Goal: Task Accomplishment & Management: Use online tool/utility

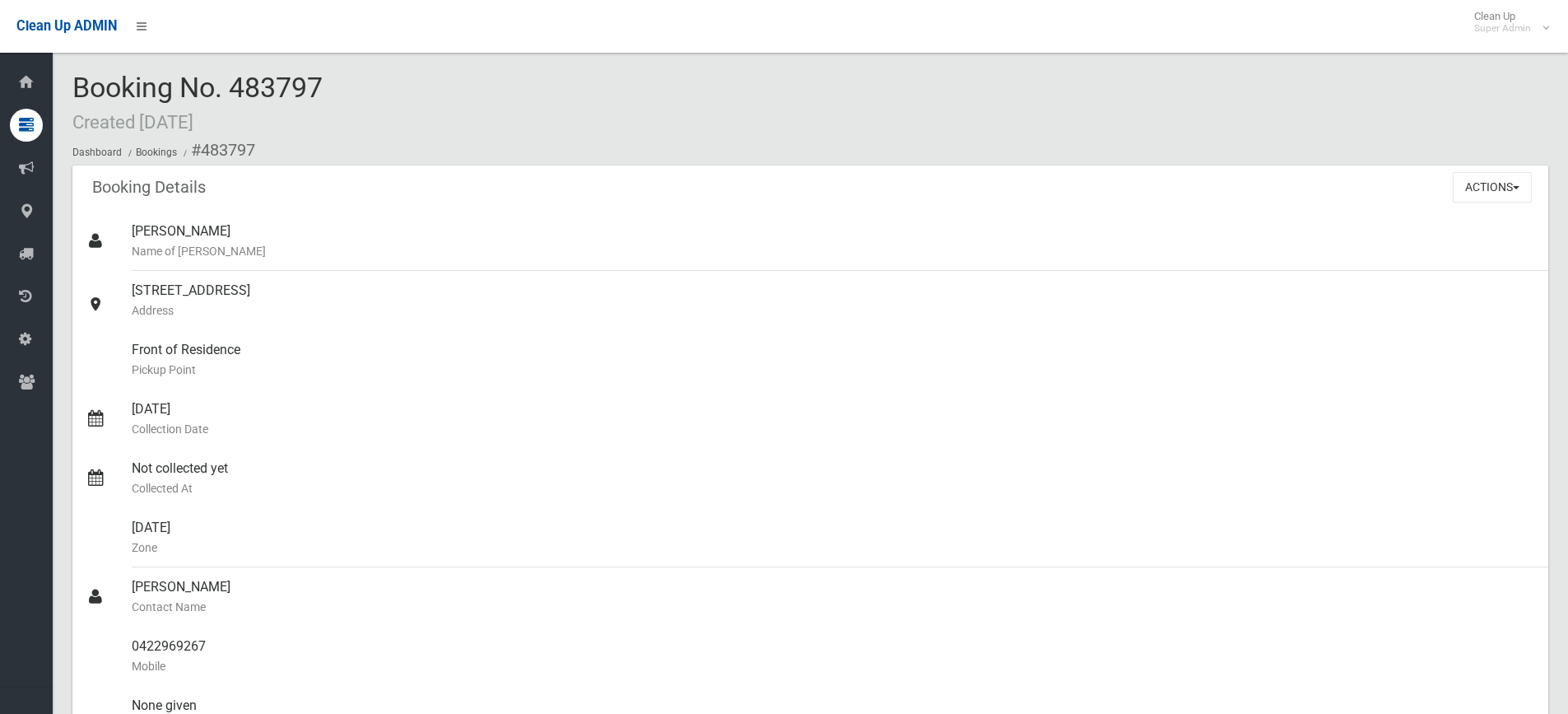
scroll to position [906, 0]
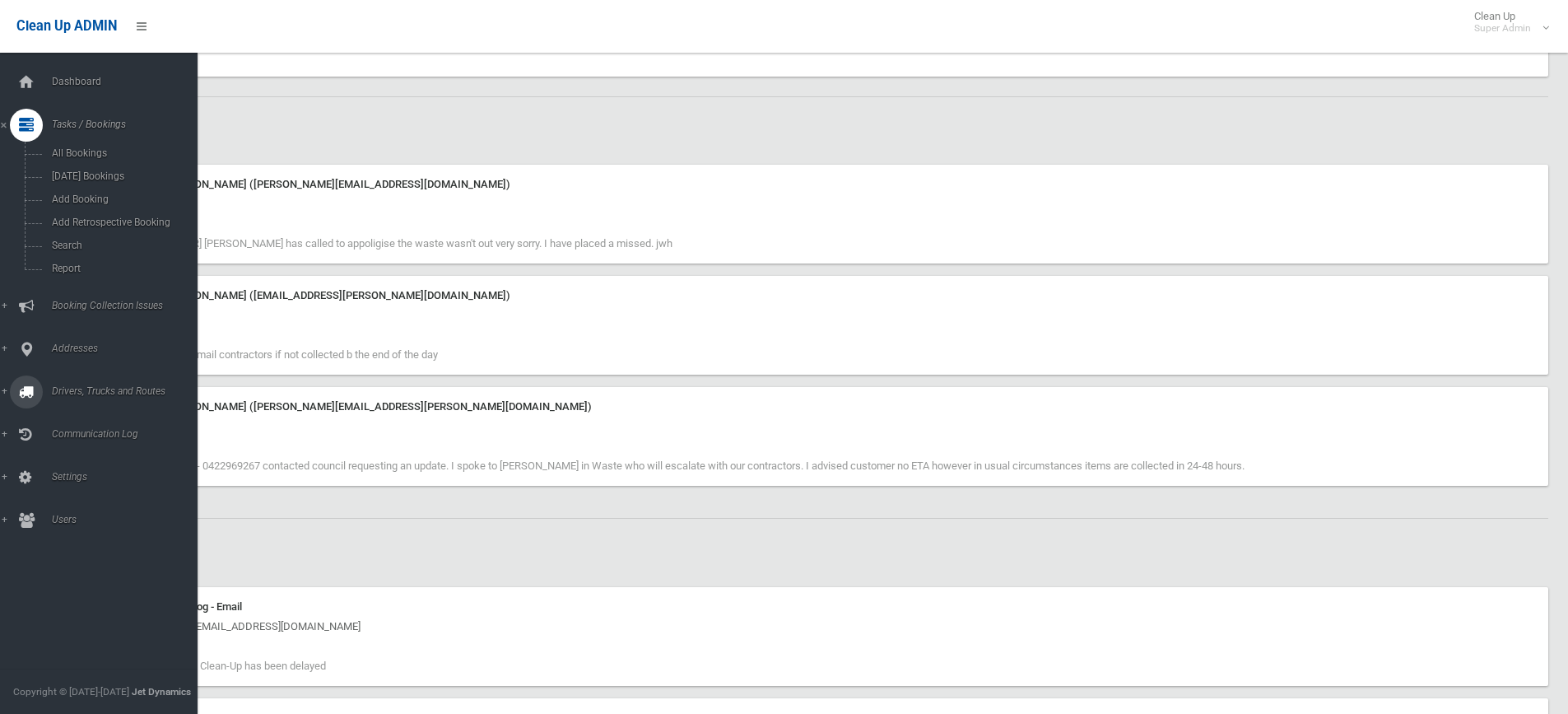
click at [75, 383] on link "Drivers, Trucks and Routes" at bounding box center [105, 392] width 210 height 33
click at [70, 278] on span "Drivers" at bounding box center [121, 282] width 149 height 12
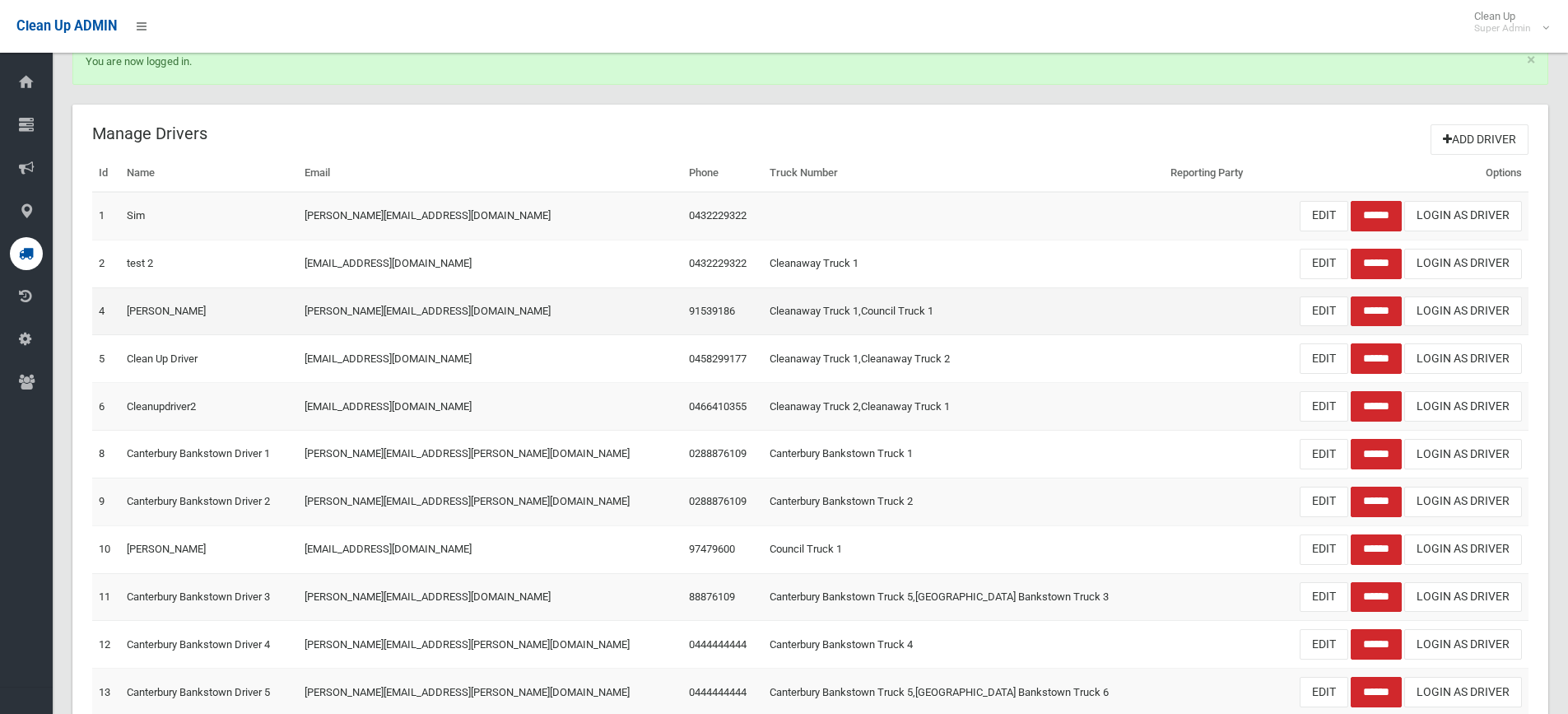
scroll to position [82, 0]
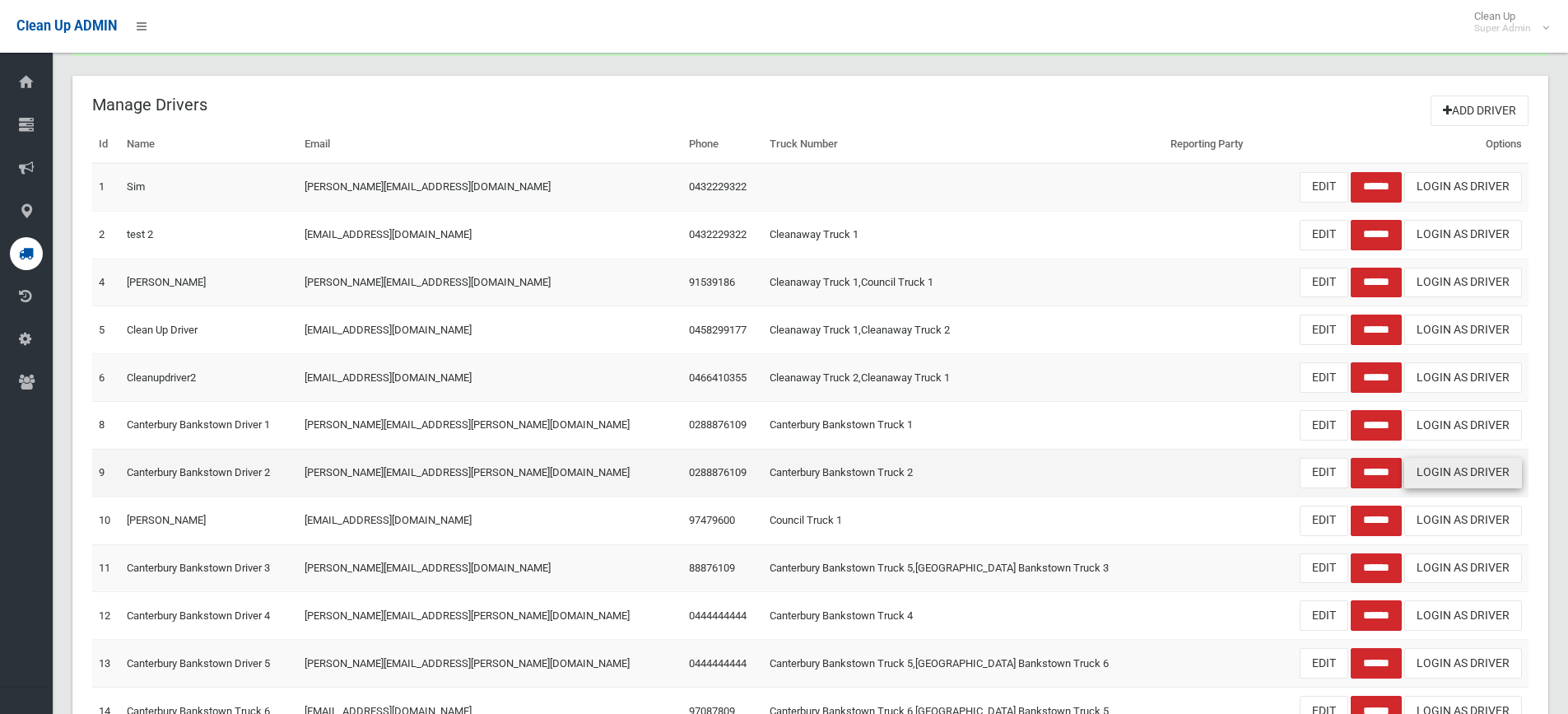
click at [1452, 475] on link "Login As Driver" at bounding box center [1463, 473] width 118 height 31
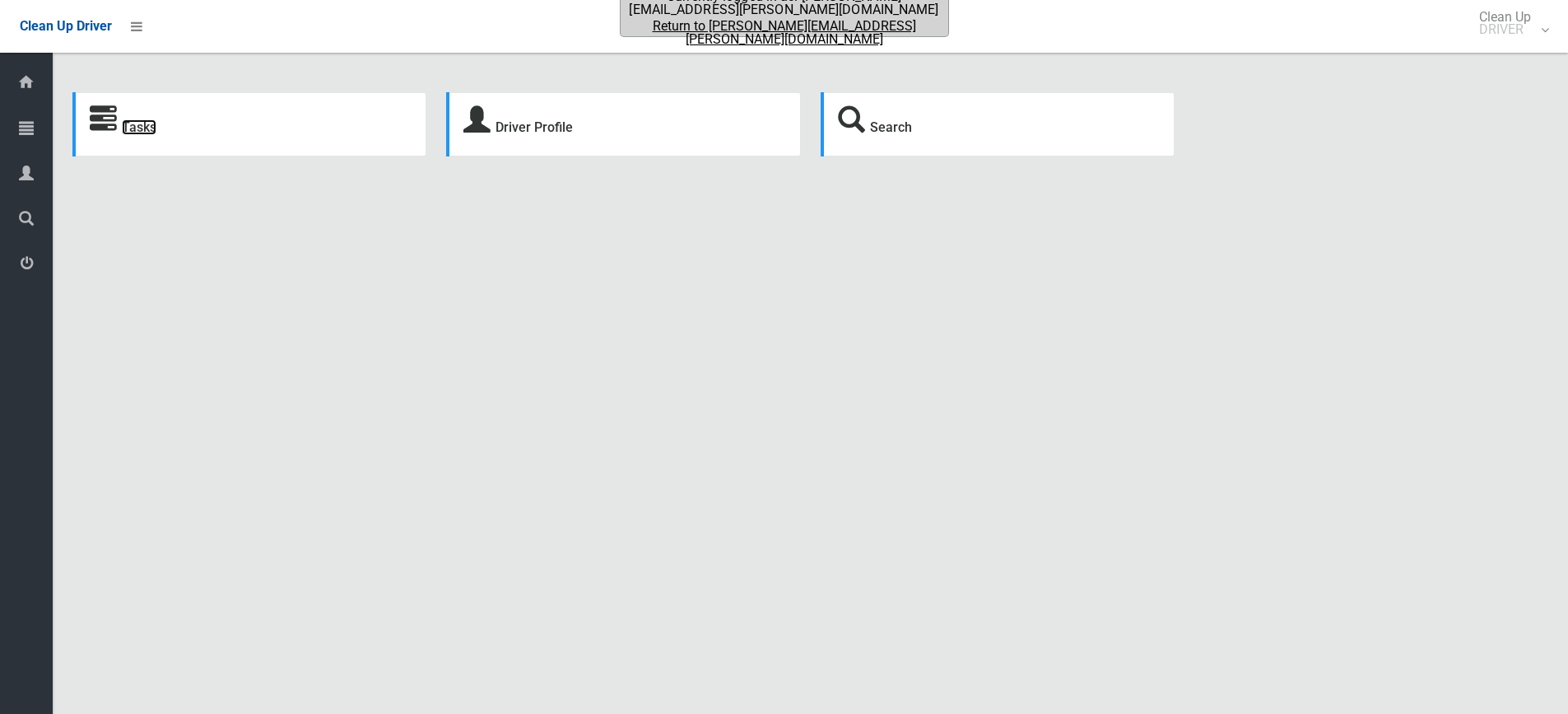
click at [129, 133] on link "Tasks" at bounding box center [139, 127] width 35 height 15
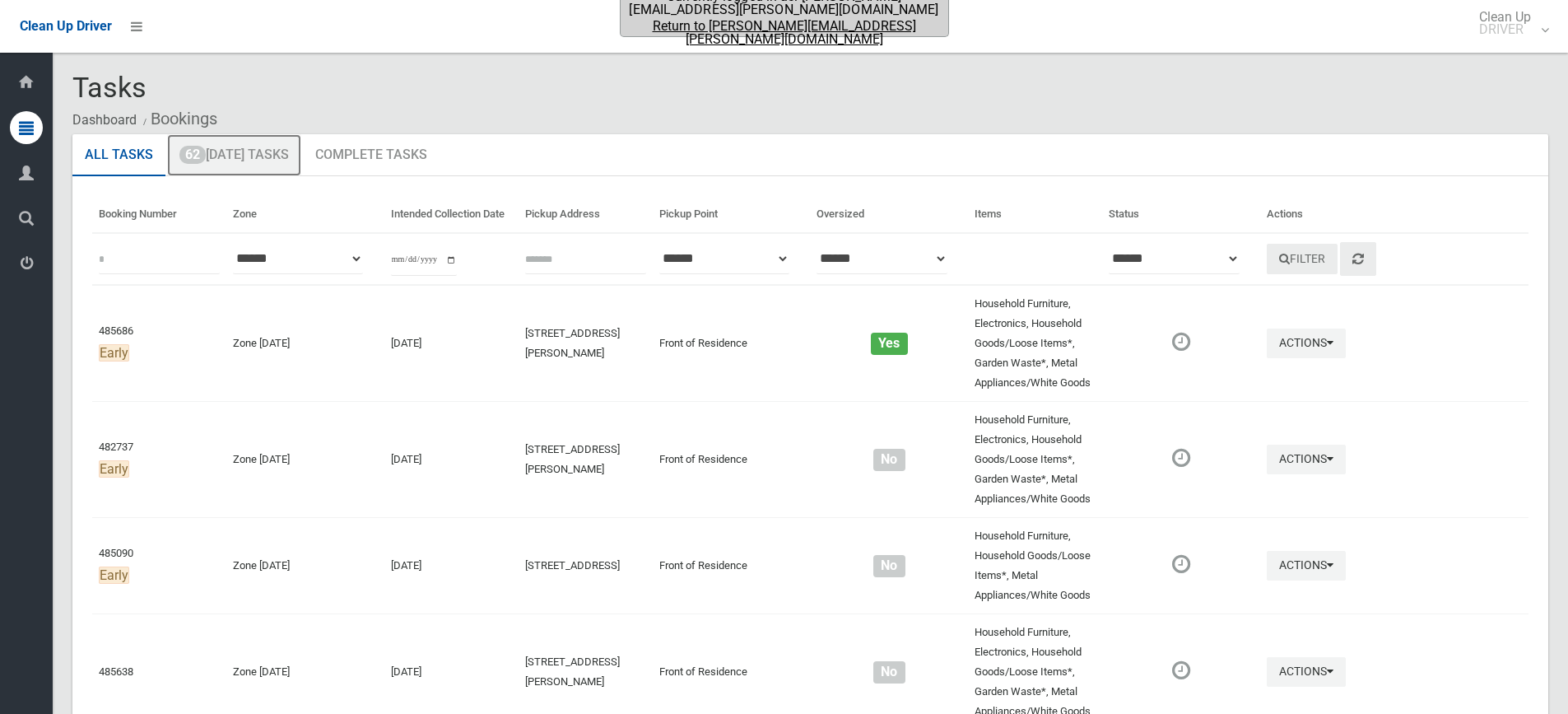
click at [243, 151] on link "62 Today's Tasks" at bounding box center [234, 155] width 134 height 42
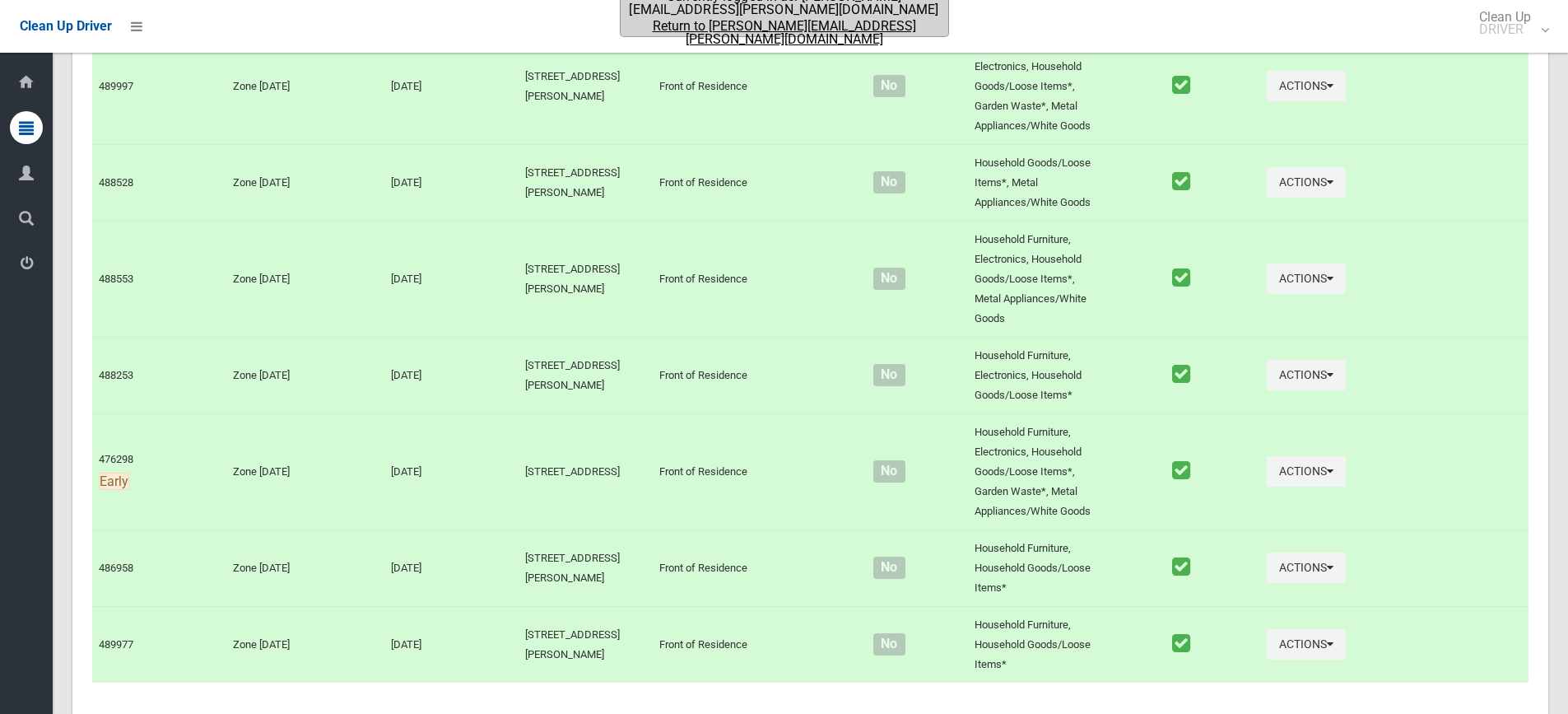
scroll to position [5543, 0]
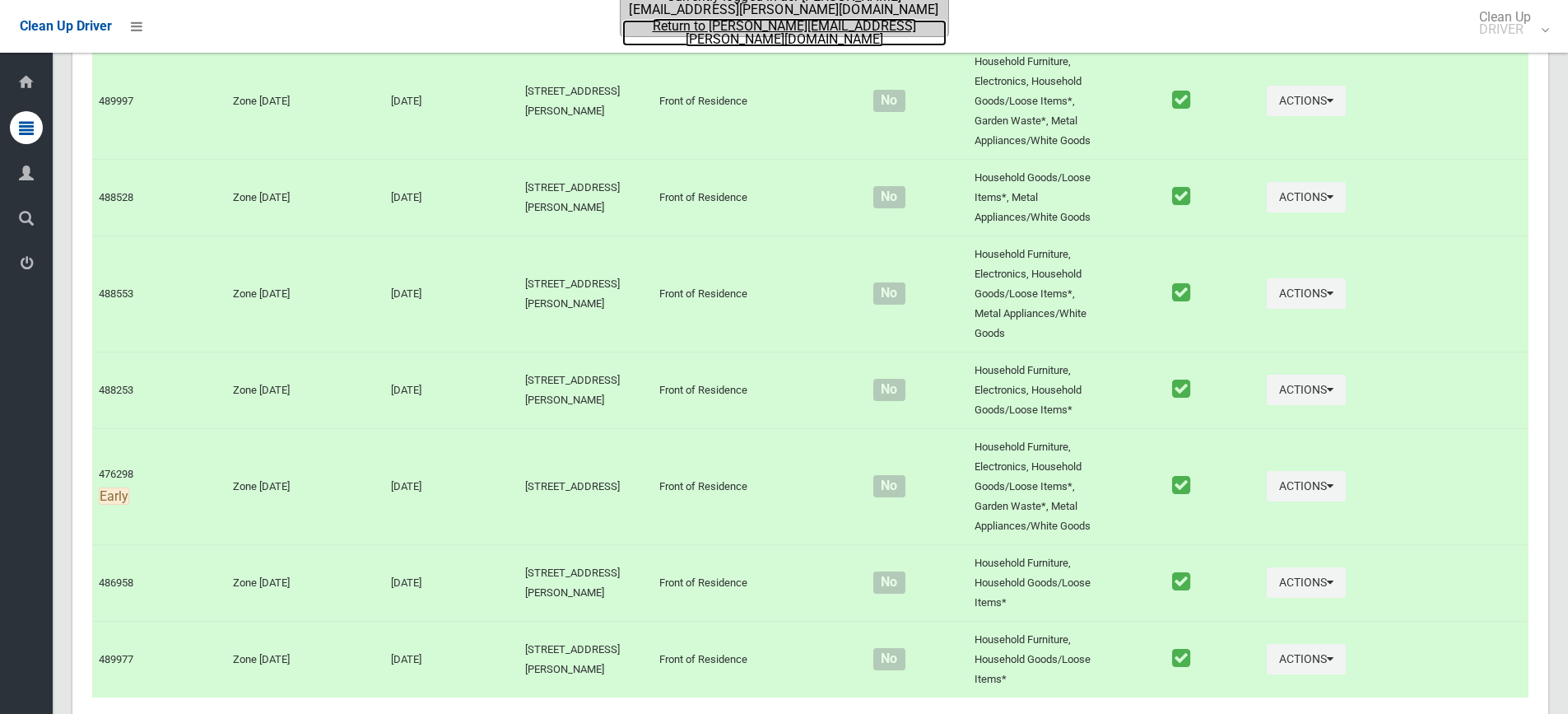
click at [741, 25] on link "Return to brodie.smith@cbcity.nsw.gov.au" at bounding box center [784, 32] width 324 height 26
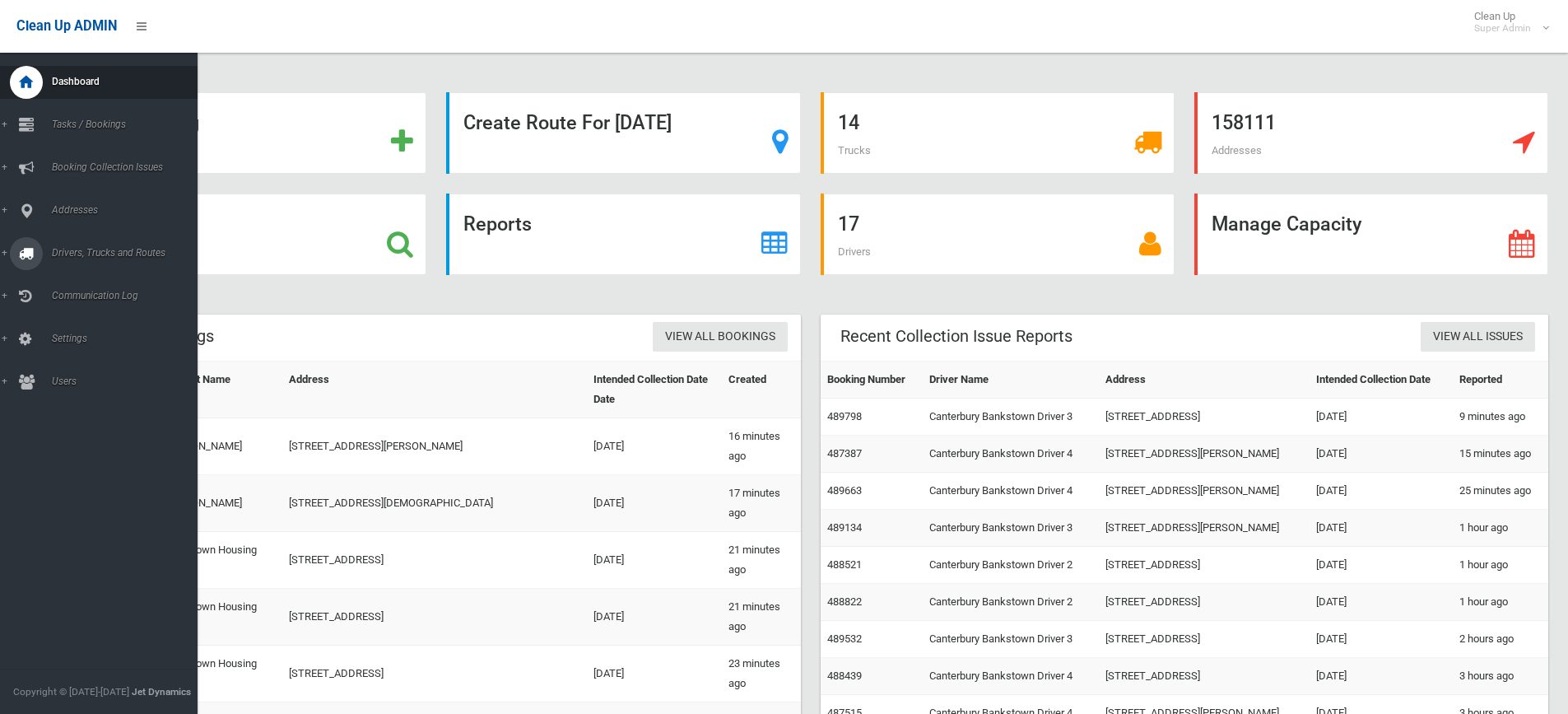
click at [63, 253] on span "Drivers, Trucks and Routes" at bounding box center [128, 253] width 163 height 12
click at [70, 326] on span "Driver Rostering / Shifts" at bounding box center [121, 328] width 149 height 12
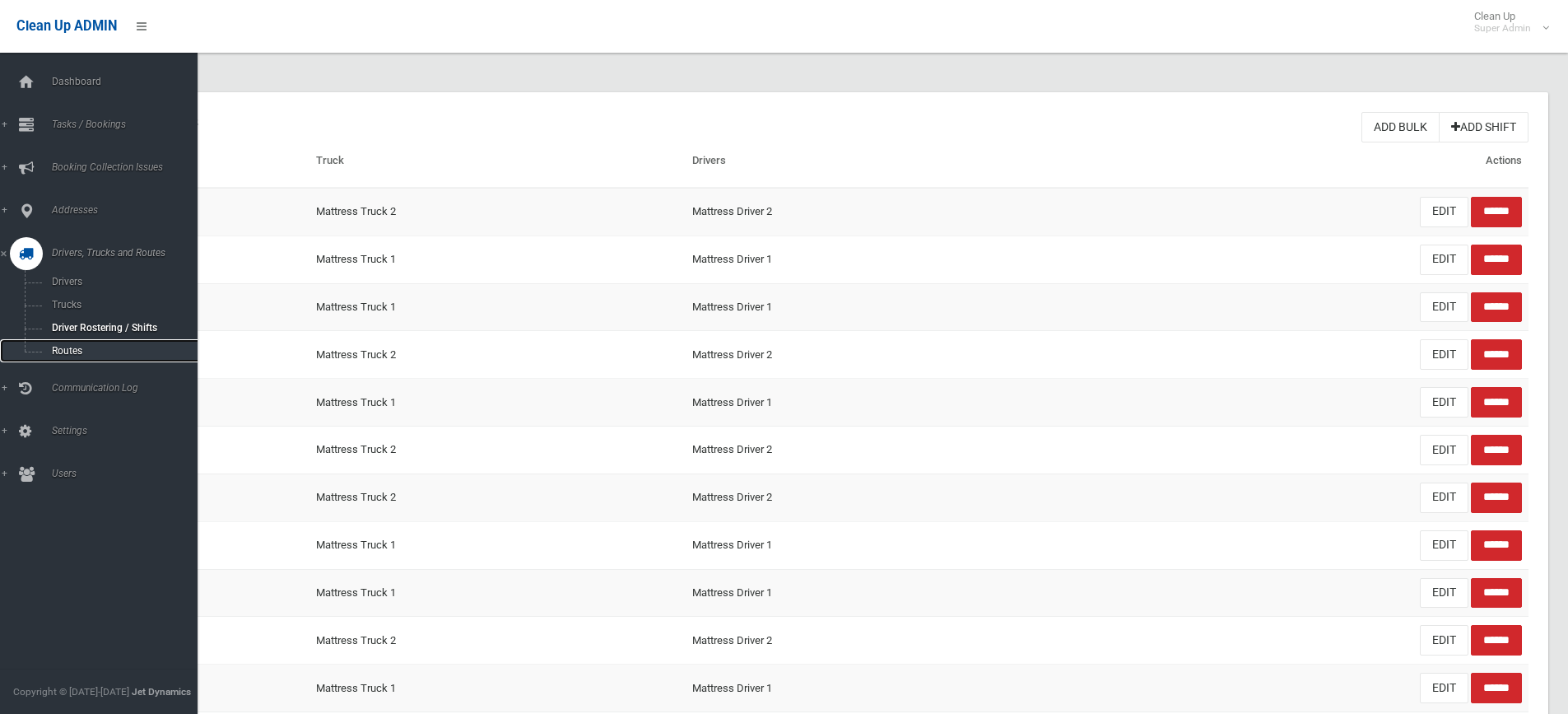
click at [76, 350] on span "Routes" at bounding box center [121, 351] width 149 height 12
click at [67, 281] on span "Drivers" at bounding box center [121, 282] width 149 height 12
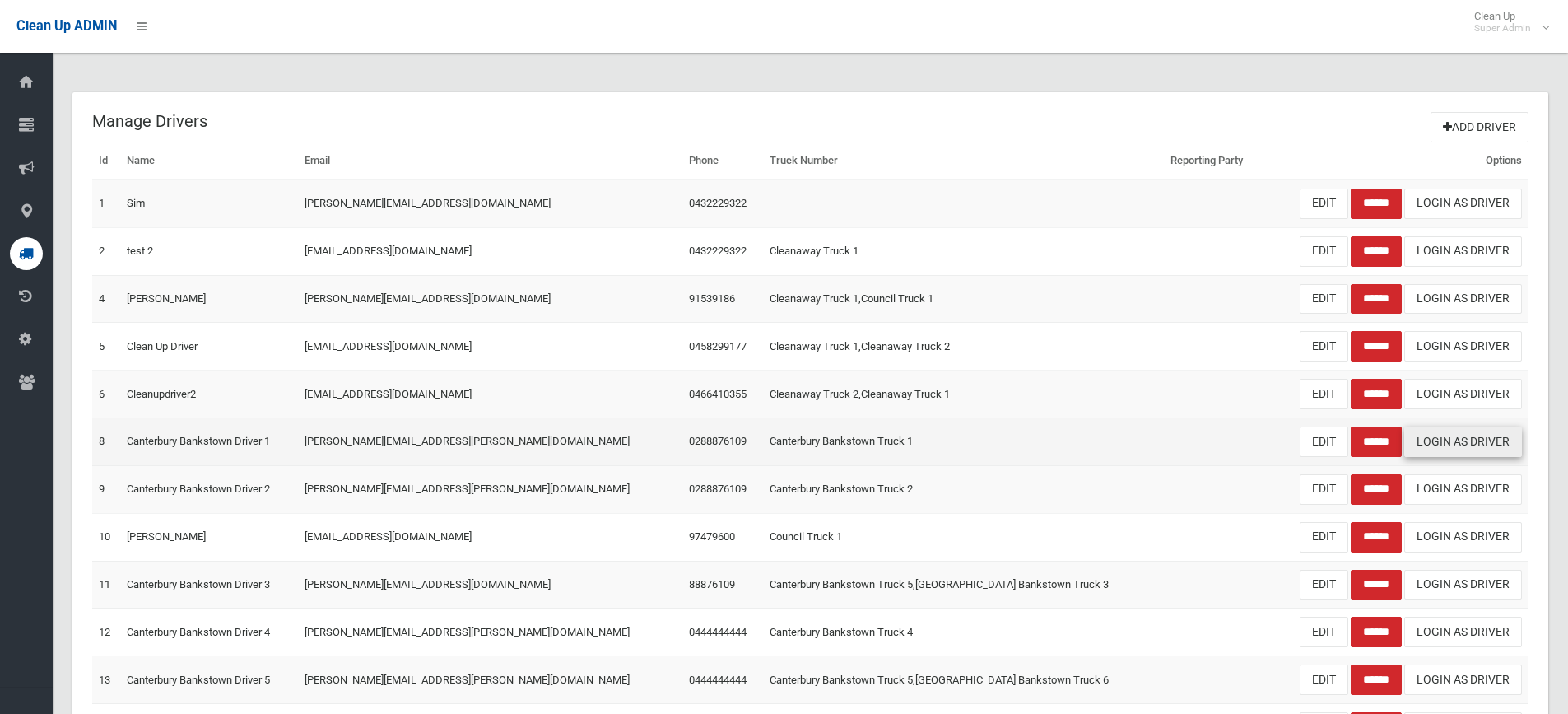
click at [1495, 439] on link "Login As Driver" at bounding box center [1463, 442] width 118 height 31
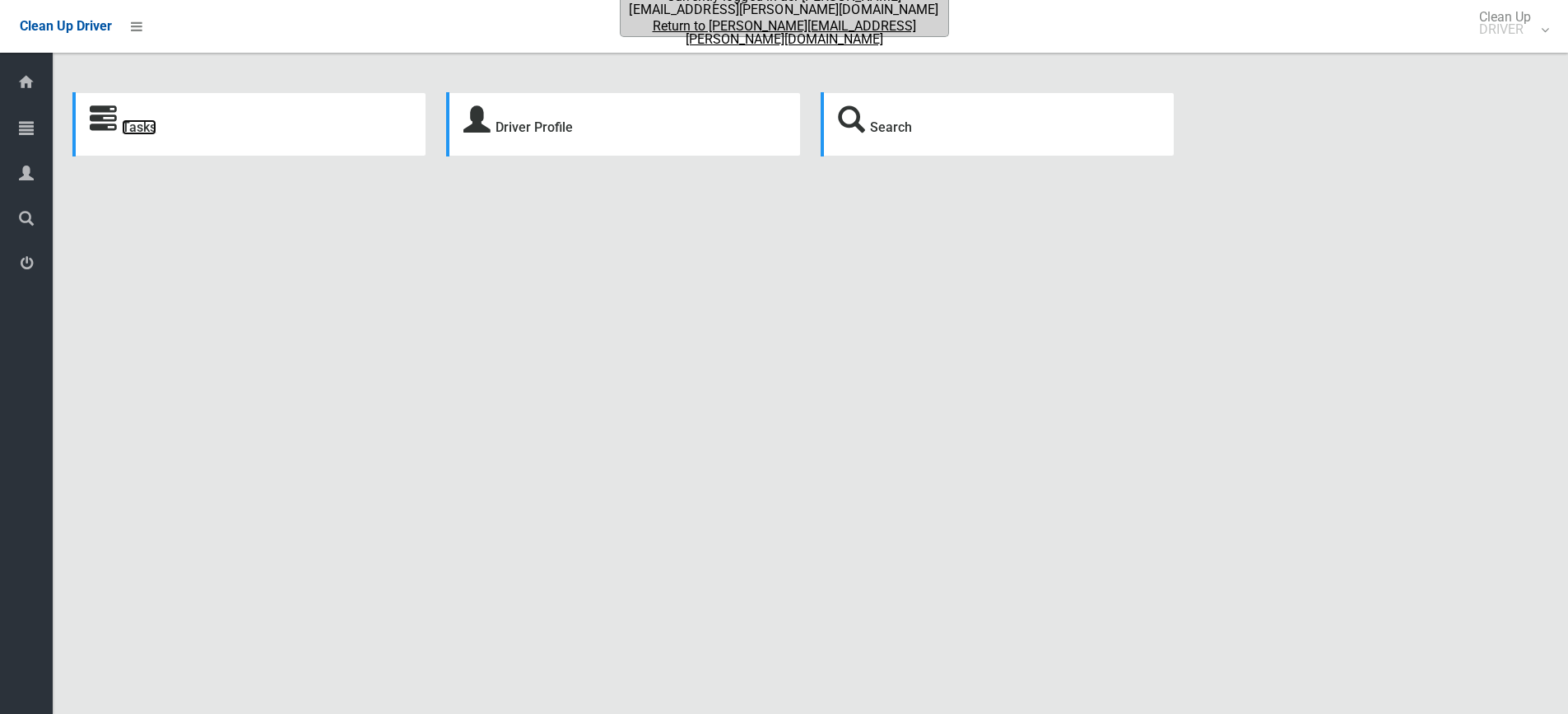
click at [133, 122] on link "Tasks" at bounding box center [139, 127] width 35 height 15
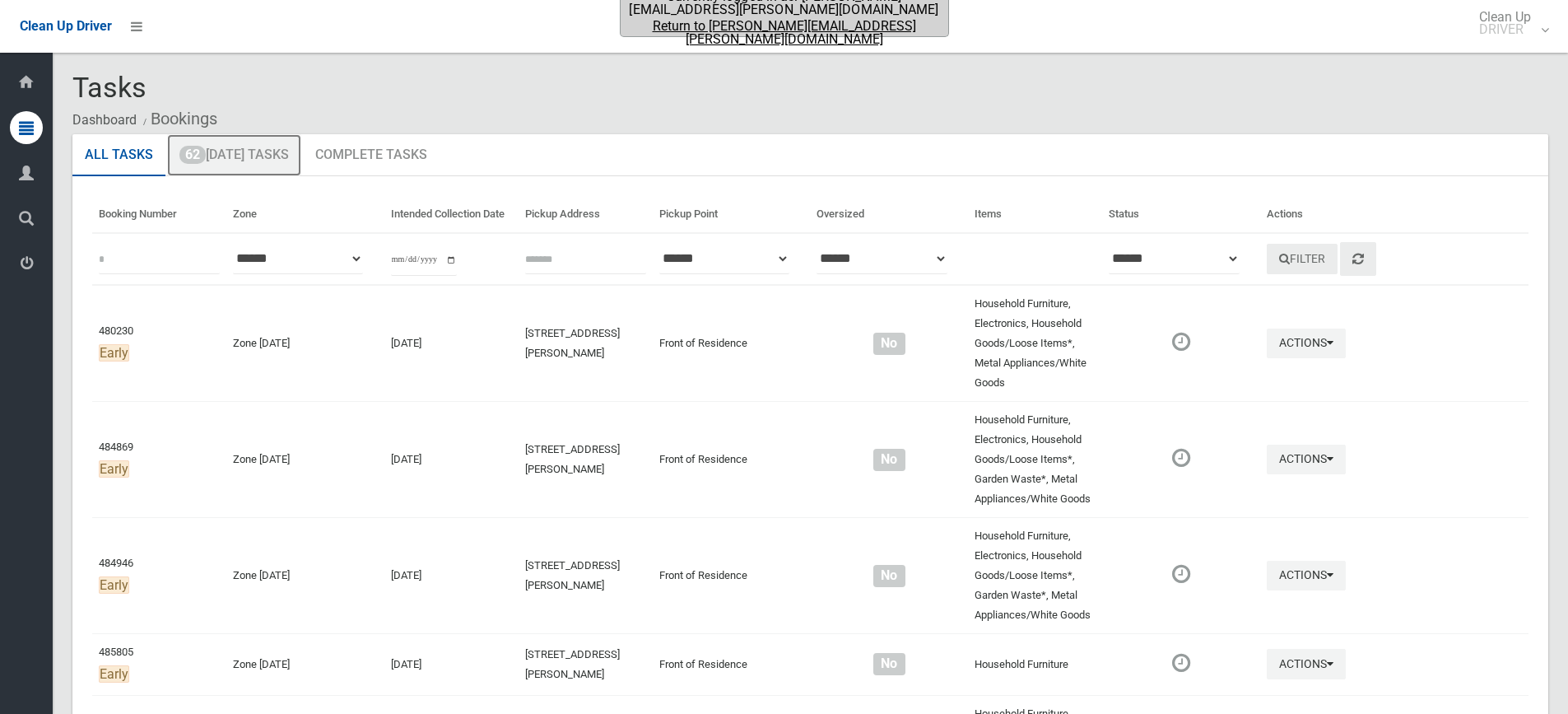
click at [278, 159] on link "62 Today's Tasks" at bounding box center [234, 155] width 134 height 42
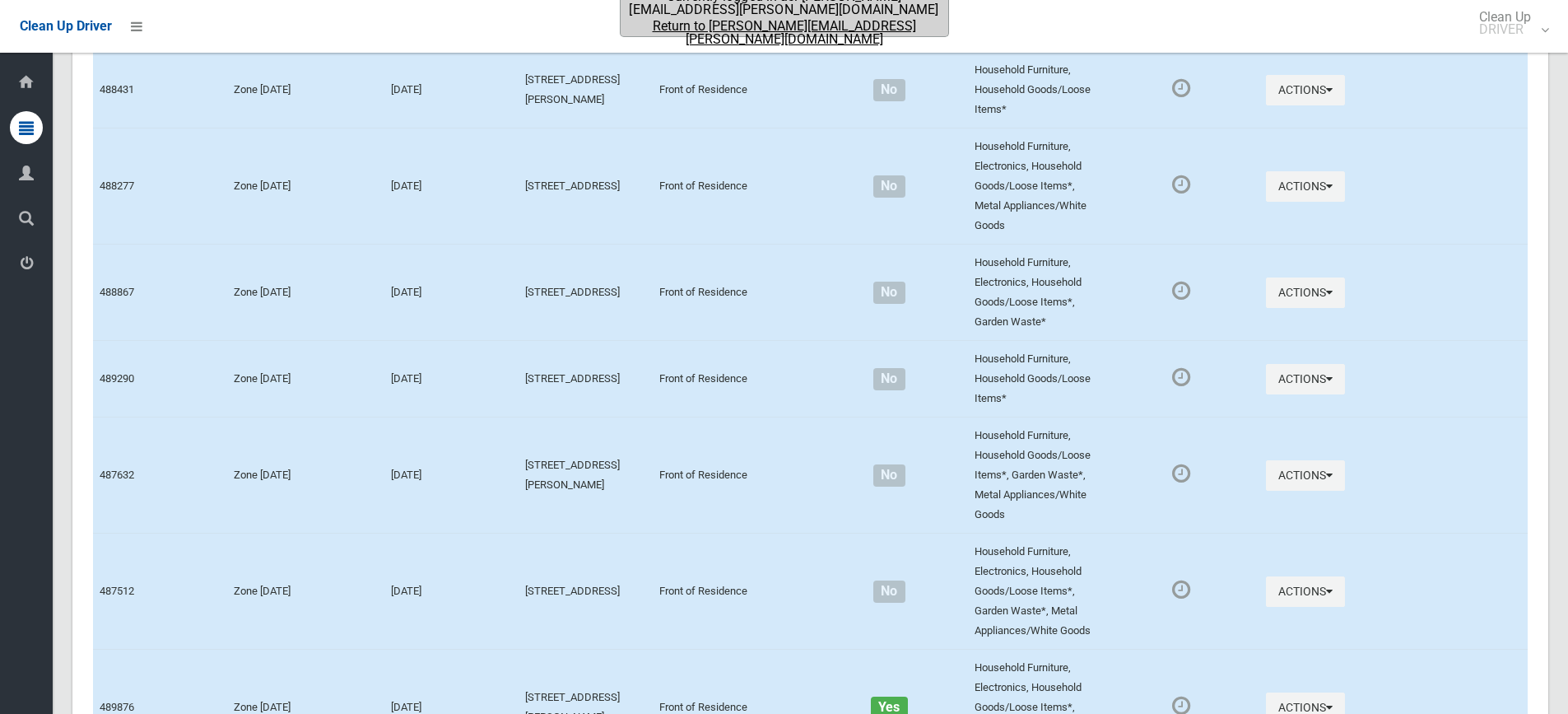
scroll to position [1390, 0]
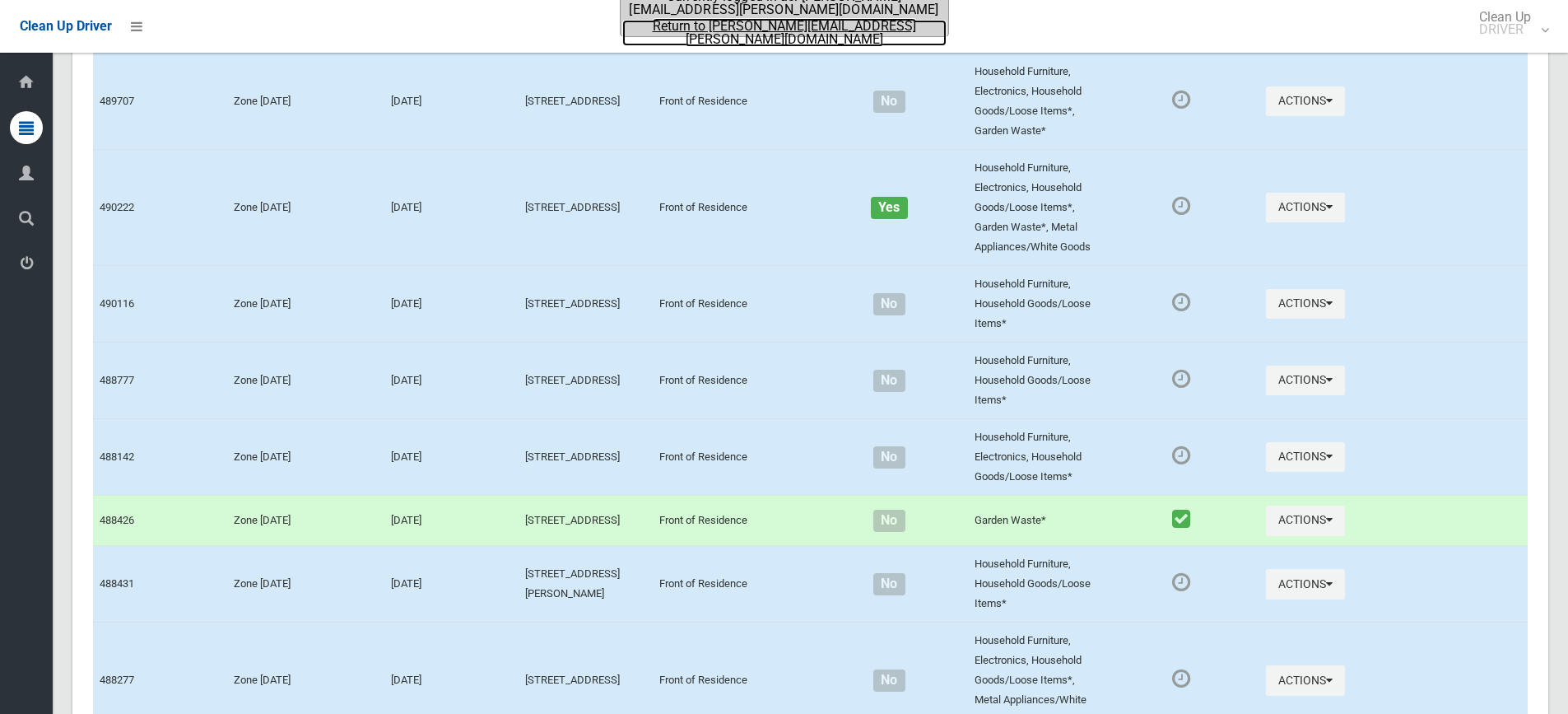
click at [770, 25] on link "Return to [PERSON_NAME][EMAIL_ADDRESS][PERSON_NAME][DOMAIN_NAME]" at bounding box center [784, 32] width 324 height 26
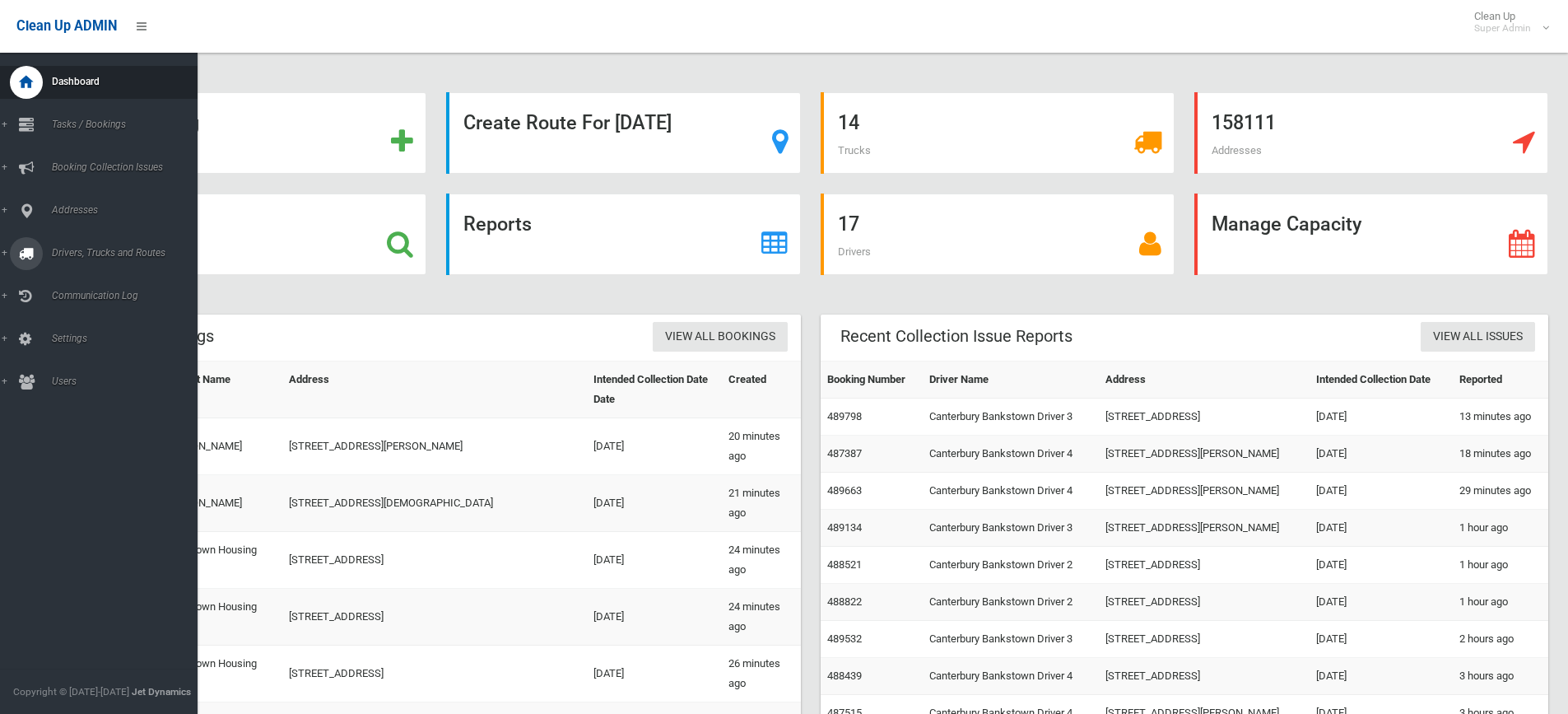
click at [67, 247] on span "Drivers, Trucks and Routes" at bounding box center [128, 253] width 163 height 12
click at [64, 339] on link "Routes" at bounding box center [105, 350] width 210 height 23
click at [64, 288] on link "Drivers" at bounding box center [105, 281] width 210 height 23
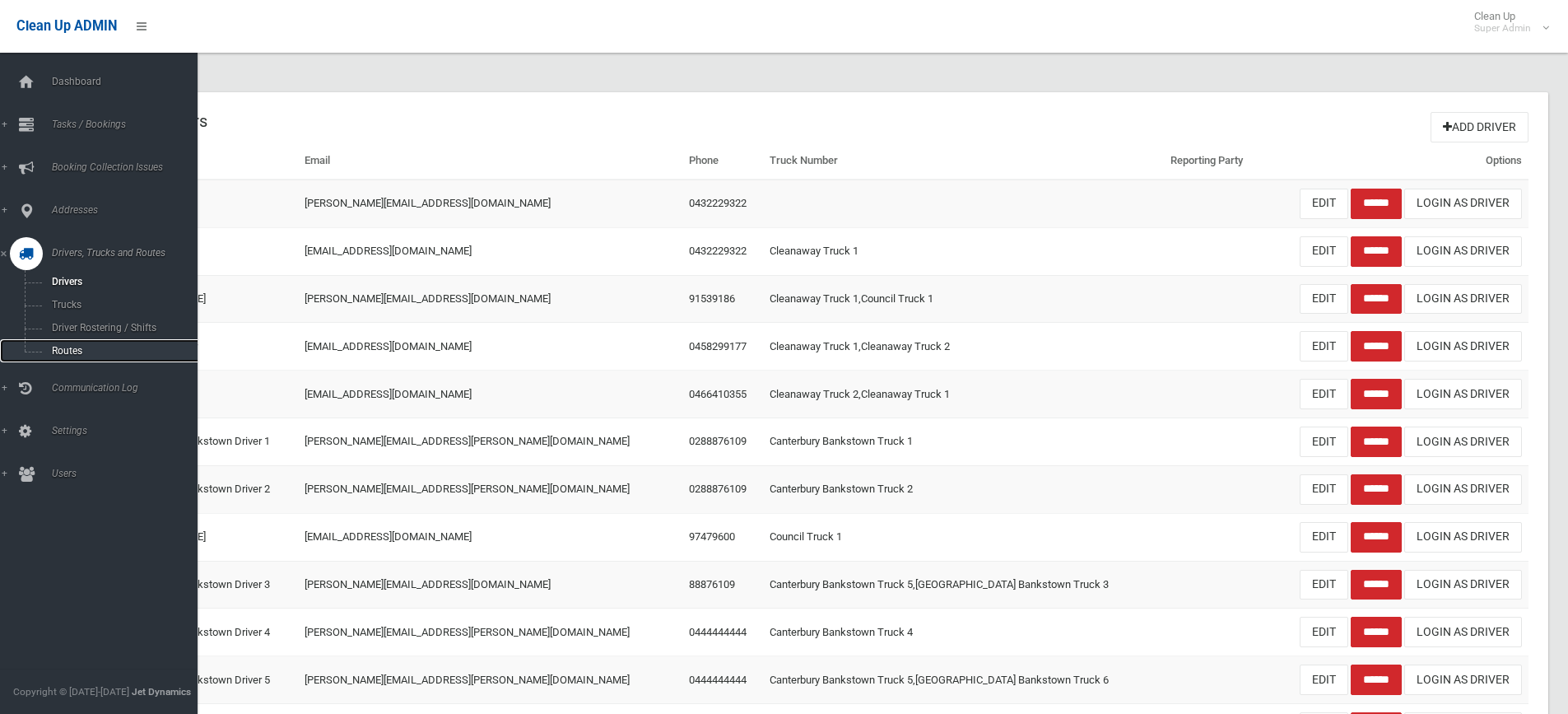
click at [75, 347] on span "Routes" at bounding box center [121, 351] width 149 height 12
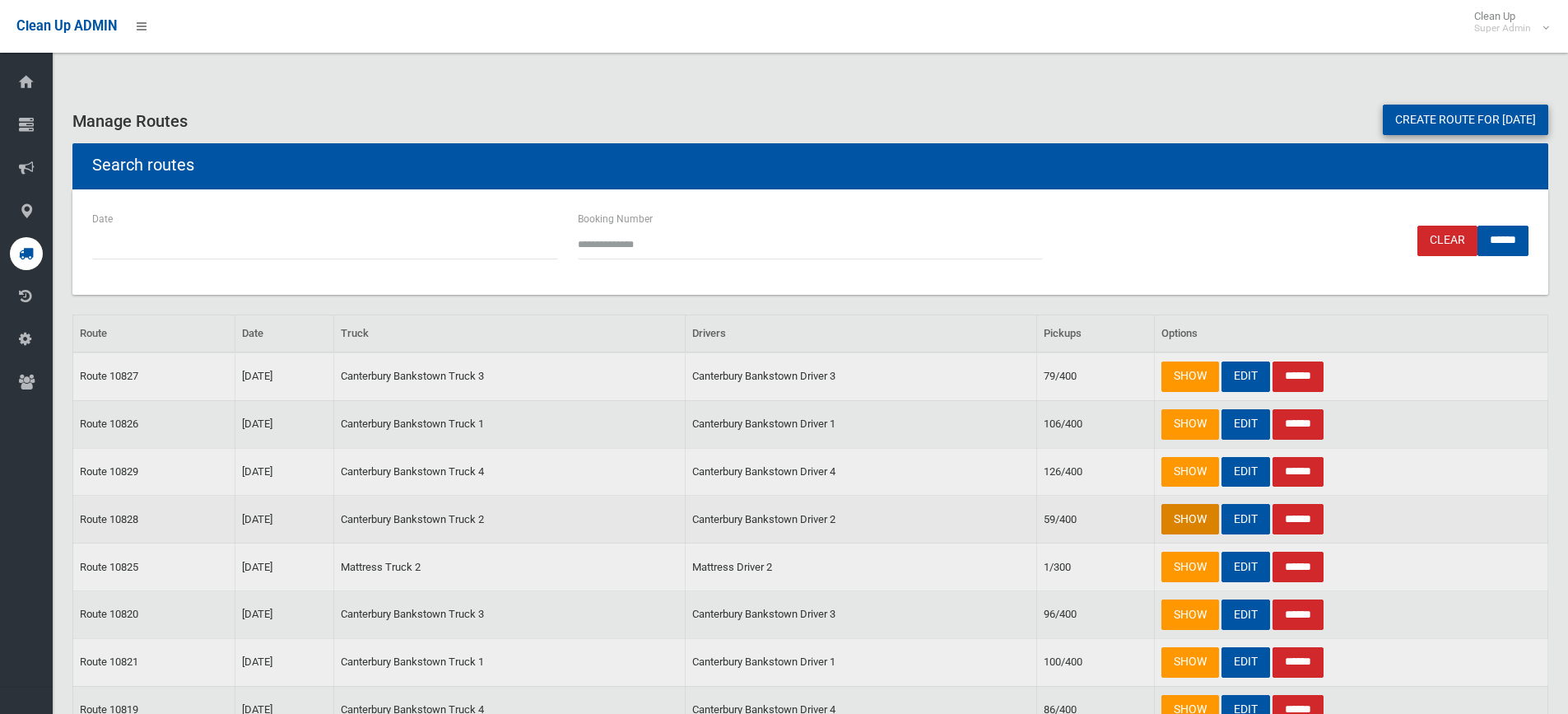
click at [1197, 514] on link "SHOW" at bounding box center [1191, 519] width 58 height 31
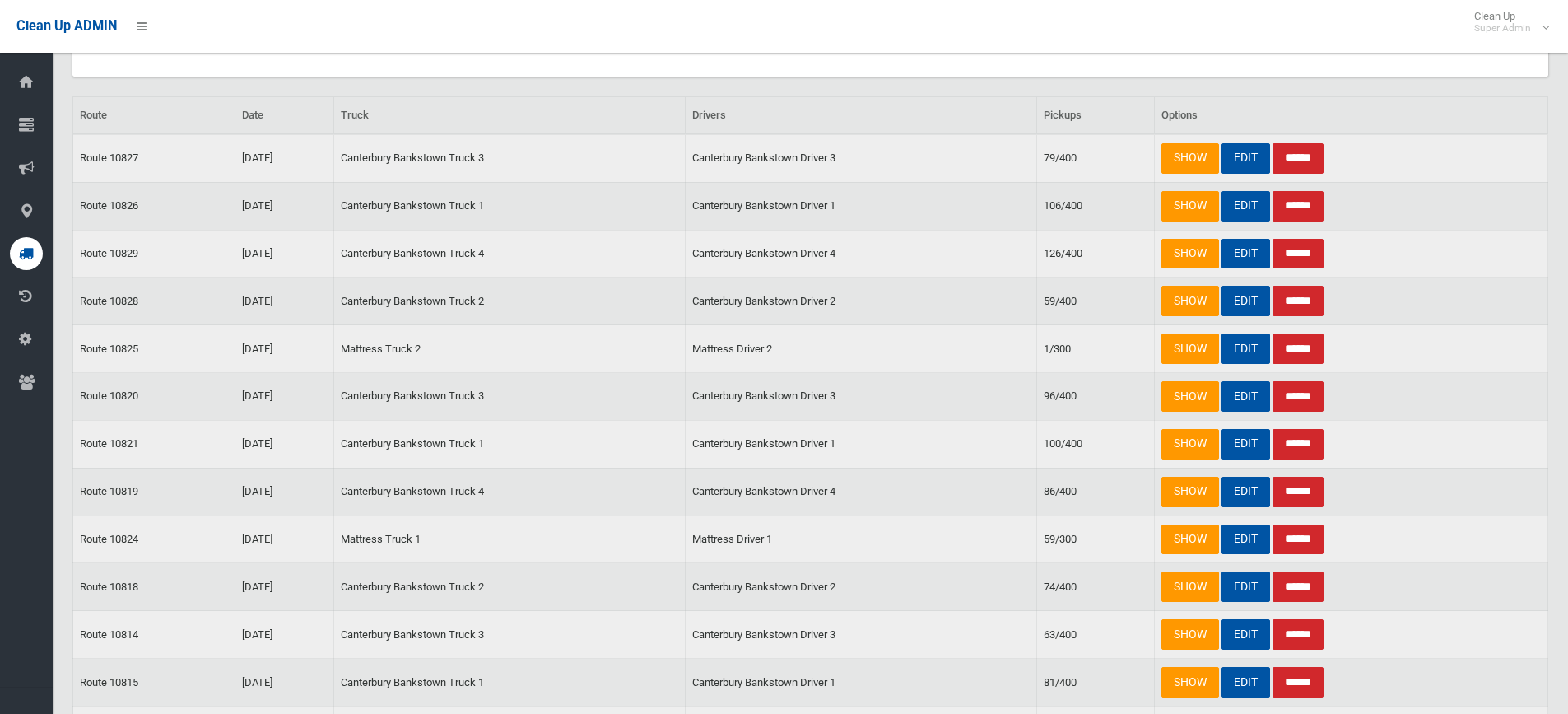
scroll to position [247, 0]
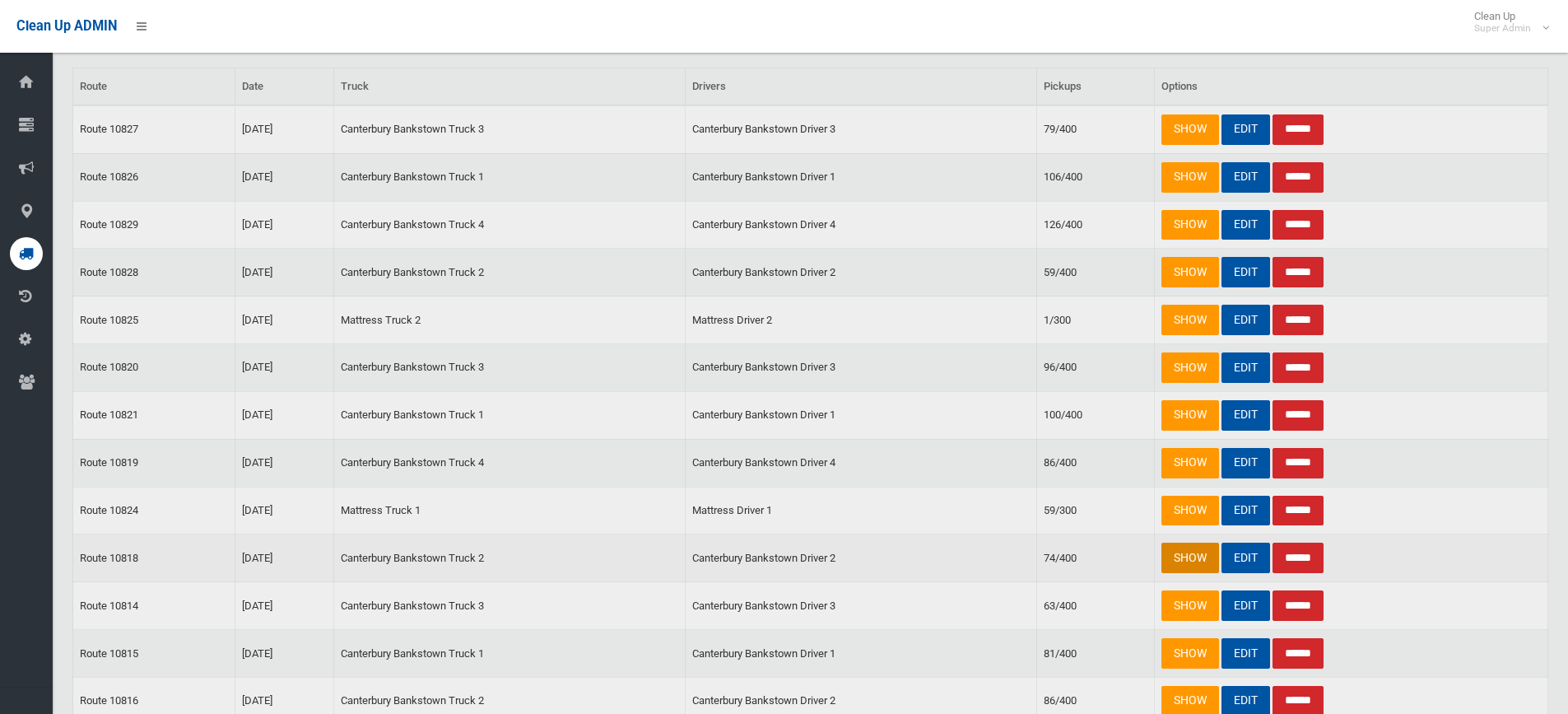
click at [1175, 556] on link "SHOW" at bounding box center [1191, 558] width 58 height 31
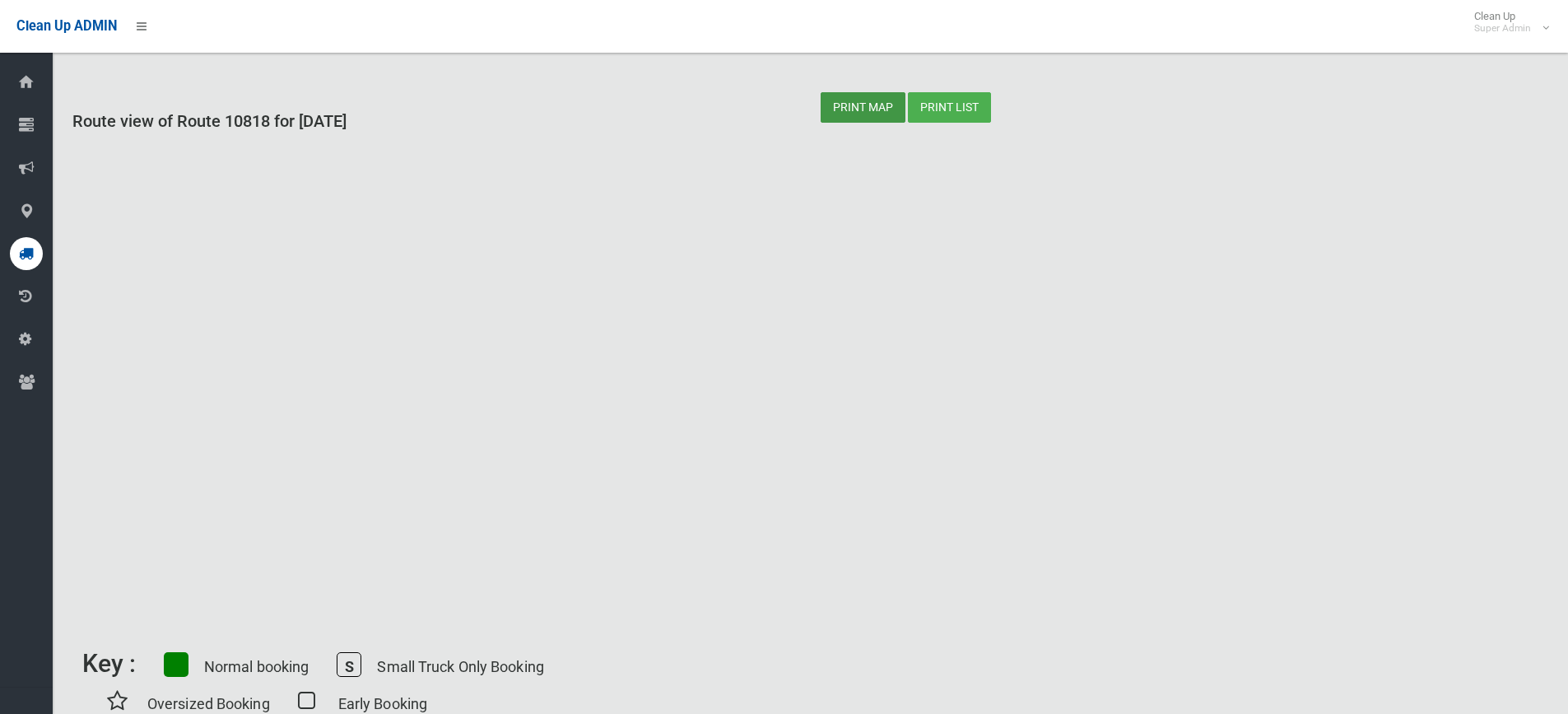
click at [860, 109] on button "Print map" at bounding box center [863, 108] width 85 height 31
